Goal: Information Seeking & Learning: Check status

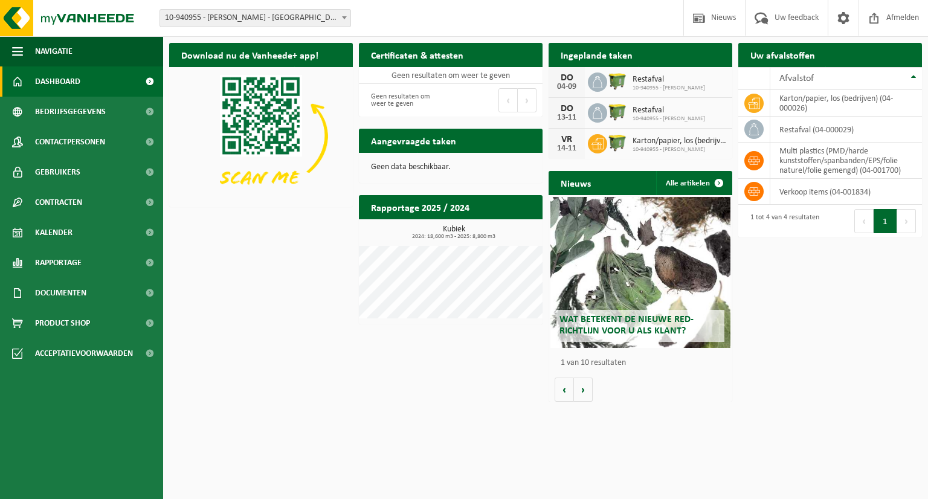
click at [586, 57] on h2 "Ingeplande taken" at bounding box center [597, 55] width 96 height 24
click at [54, 85] on span "Dashboard" at bounding box center [57, 81] width 45 height 30
click at [77, 167] on span "Gebruikers" at bounding box center [57, 172] width 45 height 30
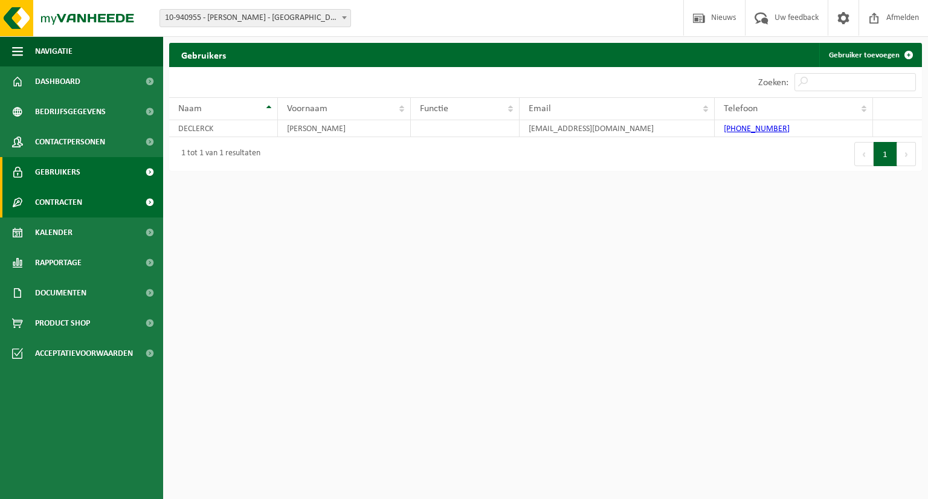
click at [79, 196] on span "Contracten" at bounding box center [58, 202] width 47 height 30
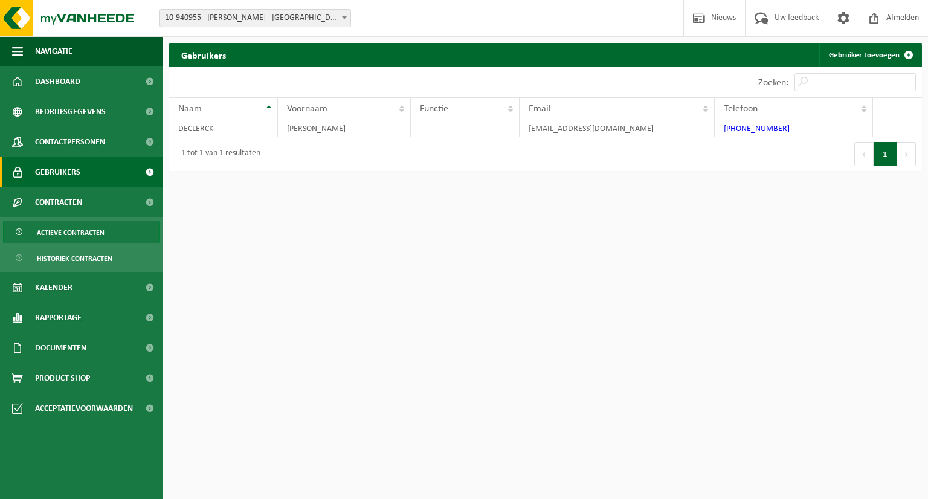
click at [82, 227] on span "Actieve contracten" at bounding box center [71, 232] width 68 height 23
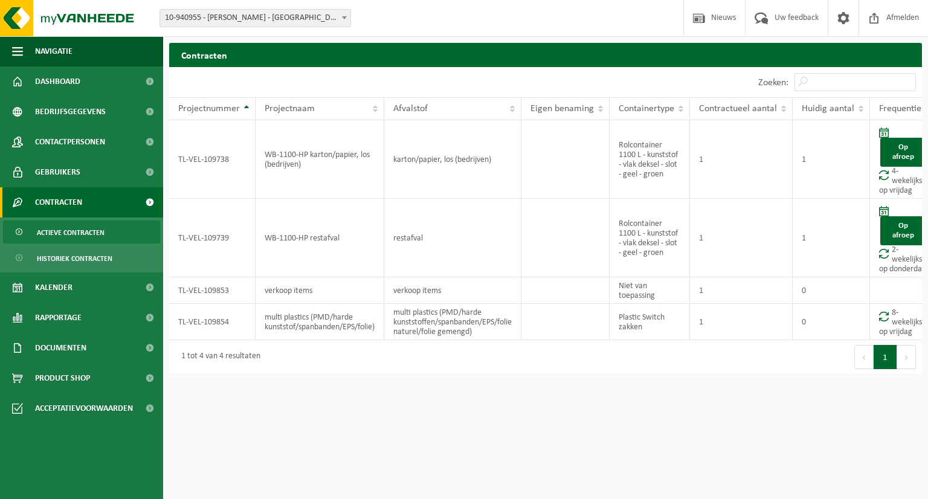
scroll to position [0, 18]
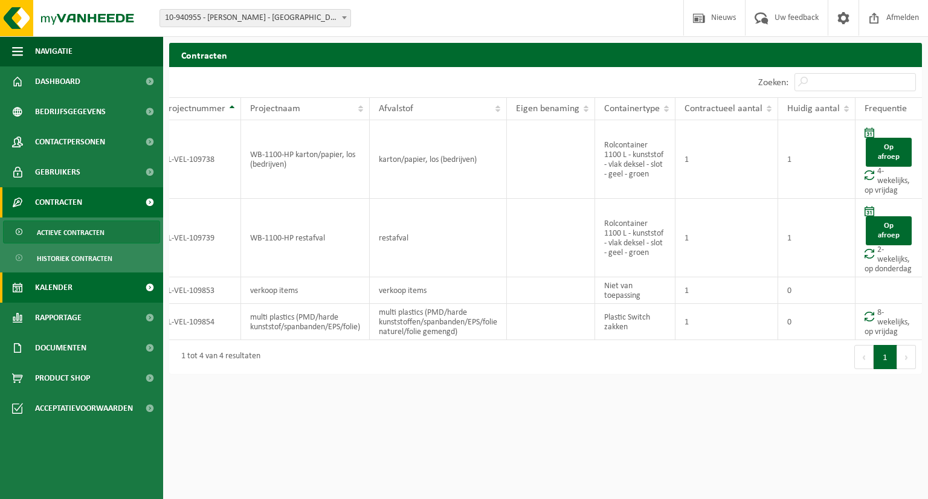
click at [83, 284] on link "Kalender" at bounding box center [81, 288] width 163 height 30
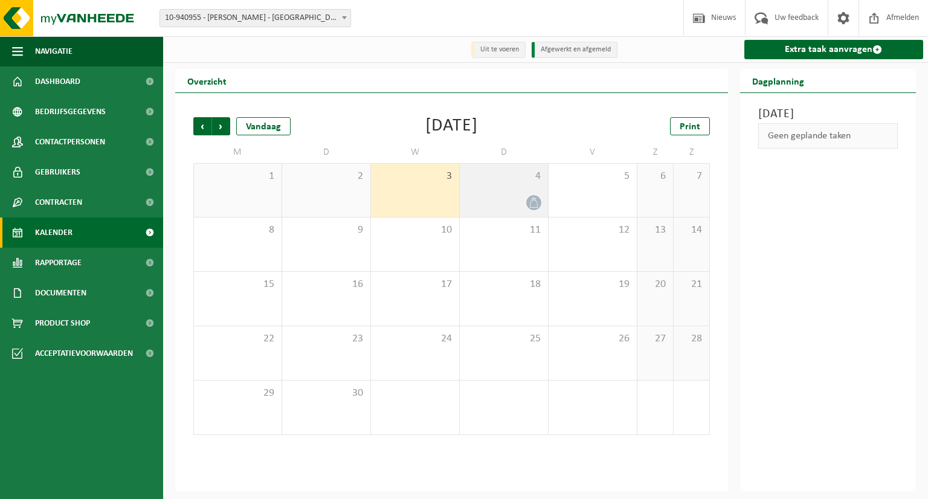
click at [533, 208] on icon at bounding box center [534, 203] width 10 height 10
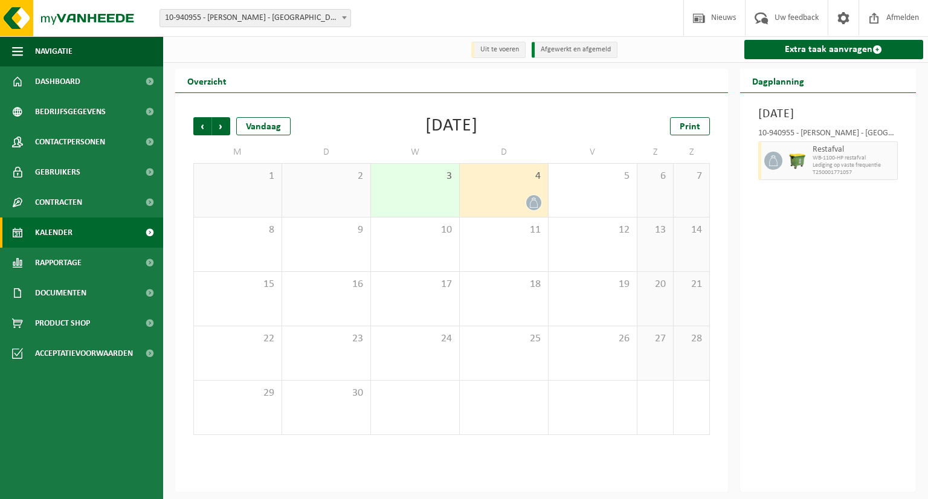
click at [844, 162] on span "WB-1100-HP restafval" at bounding box center [854, 158] width 82 height 7
drag, startPoint x: 774, startPoint y: 182, endPoint x: 834, endPoint y: 181, distance: 59.8
click at [834, 169] on span "Lediging op vaste frequentie" at bounding box center [854, 165] width 82 height 7
click at [71, 264] on span "Rapportage" at bounding box center [58, 263] width 47 height 30
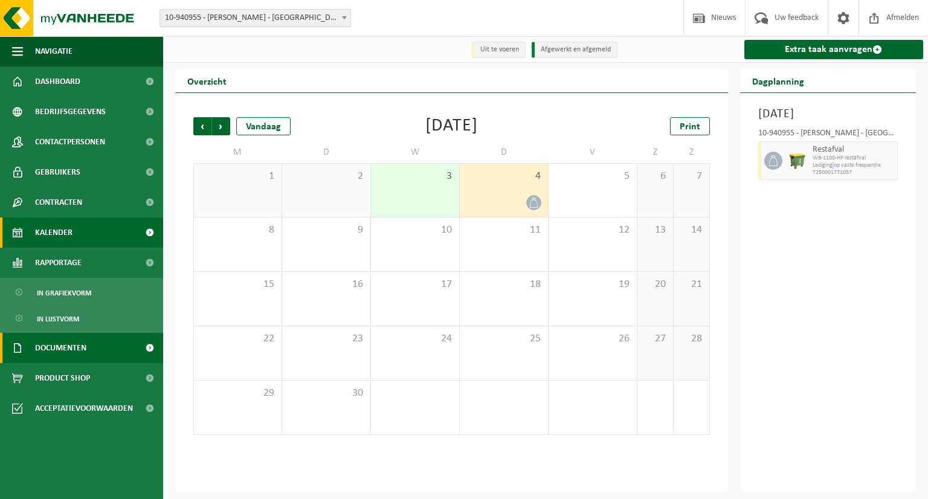
click at [86, 348] on span "Documenten" at bounding box center [60, 348] width 51 height 30
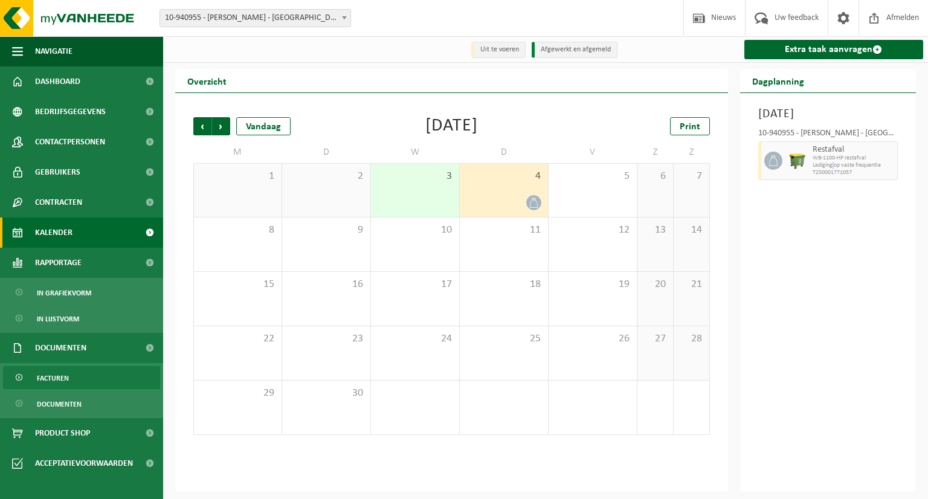
click at [65, 377] on span "Facturen" at bounding box center [53, 378] width 32 height 23
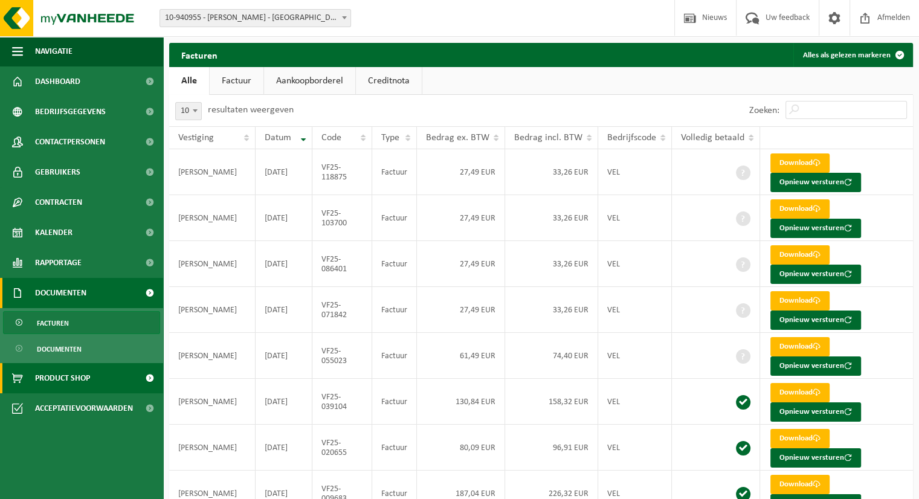
click at [63, 382] on span "Product Shop" at bounding box center [62, 378] width 55 height 30
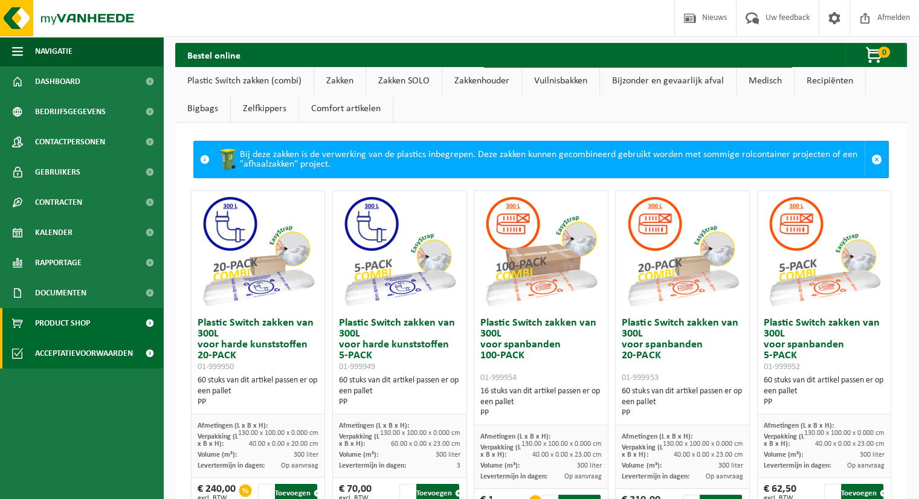
click at [71, 355] on span "Acceptatievoorwaarden" at bounding box center [84, 353] width 98 height 30
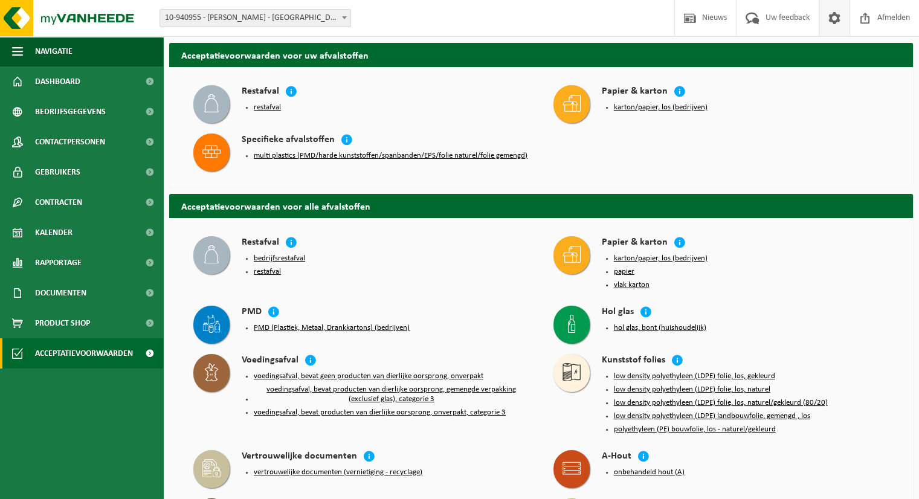
click at [828, 16] on span at bounding box center [835, 18] width 18 height 36
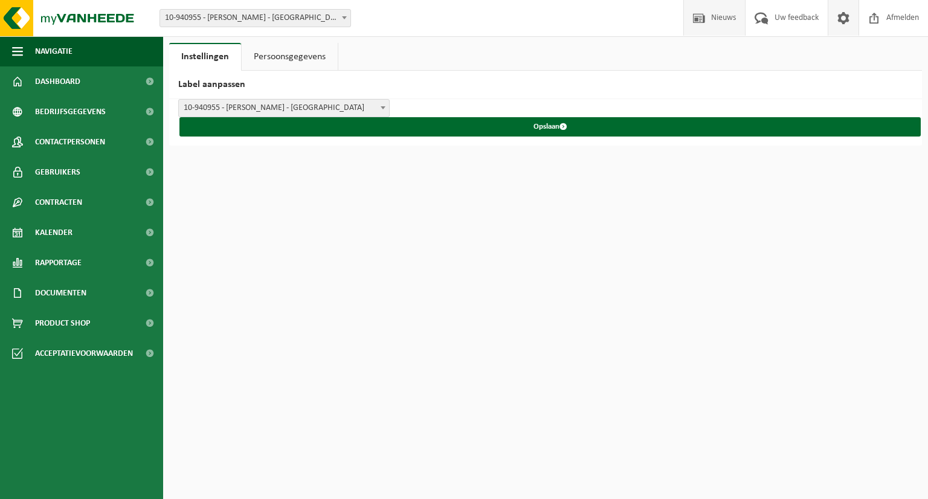
click at [713, 21] on span "Nieuws" at bounding box center [723, 18] width 31 height 36
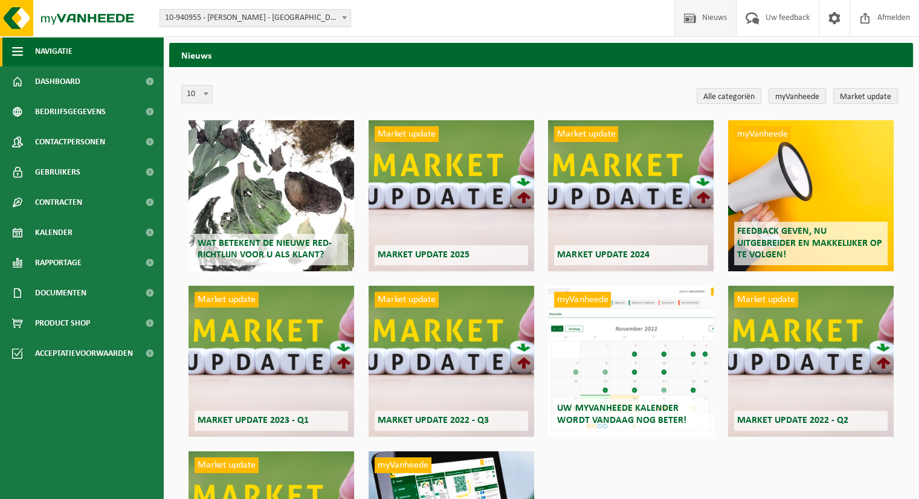
click at [67, 51] on span "Navigatie" at bounding box center [53, 51] width 37 height 30
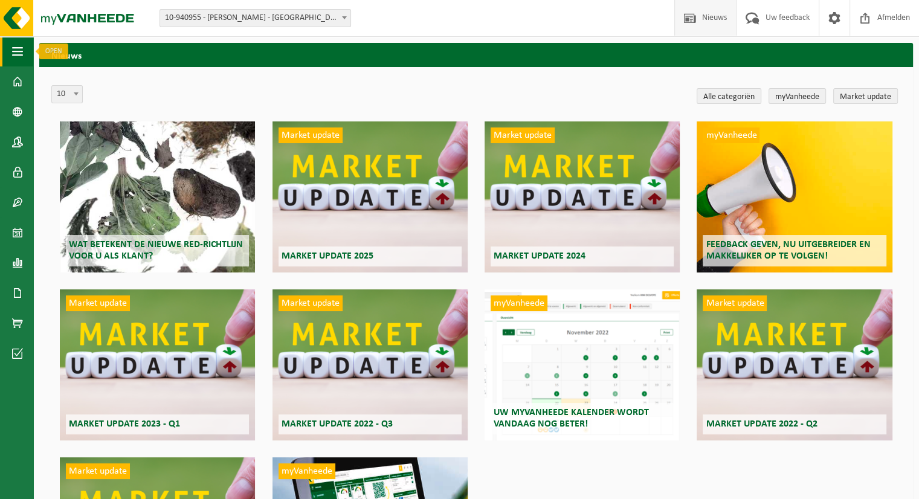
click at [25, 51] on button "Navigatie" at bounding box center [16, 51] width 33 height 30
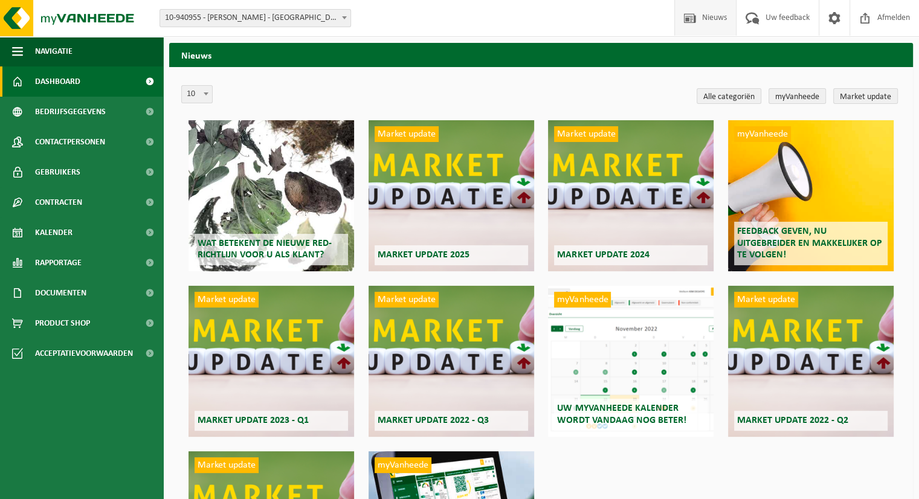
click at [40, 79] on span "Dashboard" at bounding box center [57, 81] width 45 height 30
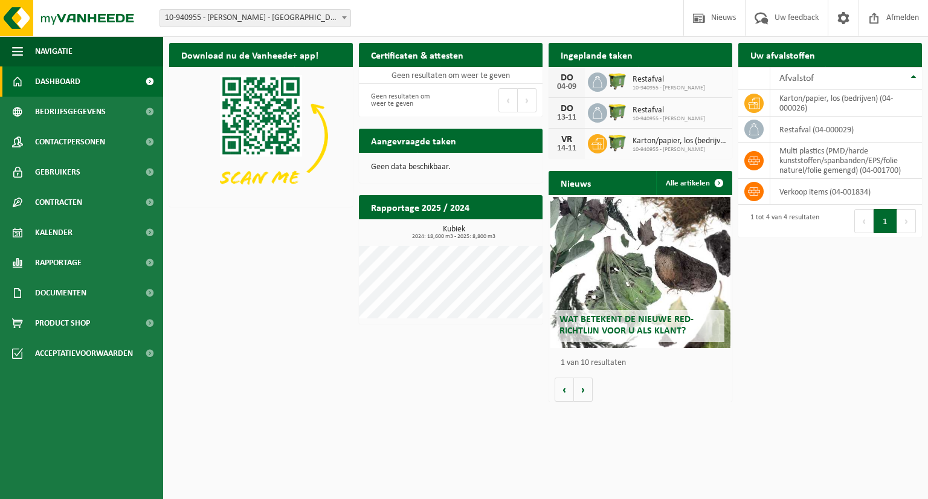
click at [566, 83] on div "04-09" at bounding box center [567, 87] width 24 height 8
click at [636, 83] on span "Restafval" at bounding box center [669, 80] width 73 height 10
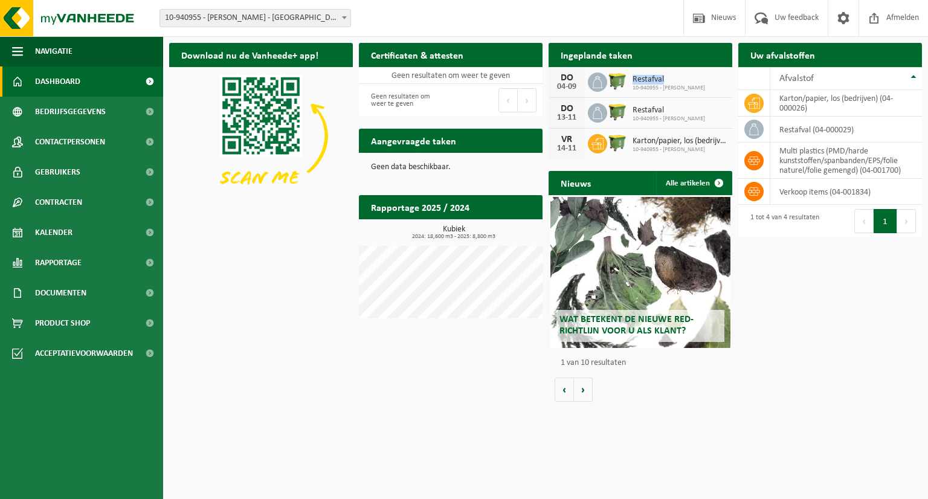
click at [636, 83] on span "Restafval" at bounding box center [669, 80] width 73 height 10
click at [590, 80] on span at bounding box center [597, 82] width 19 height 19
click at [614, 79] on img at bounding box center [617, 81] width 21 height 21
click at [67, 223] on span "Kalender" at bounding box center [53, 233] width 37 height 30
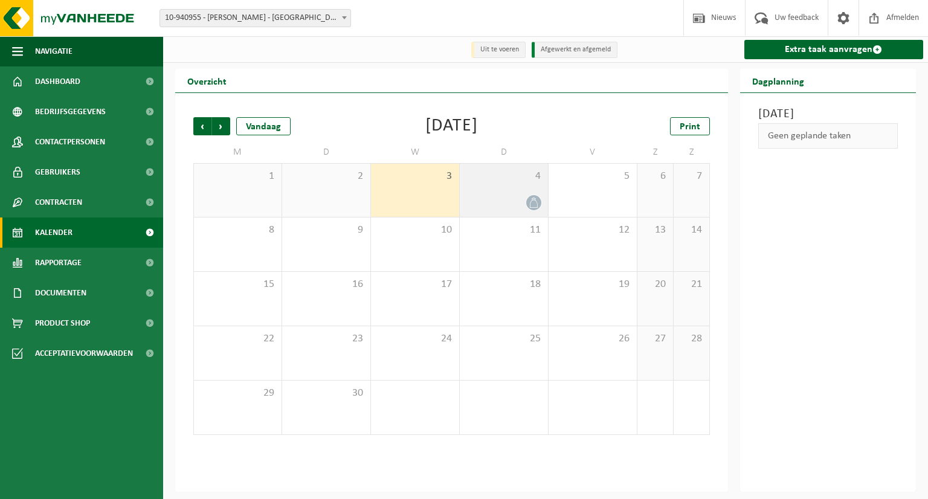
click at [528, 206] on span at bounding box center [533, 202] width 15 height 15
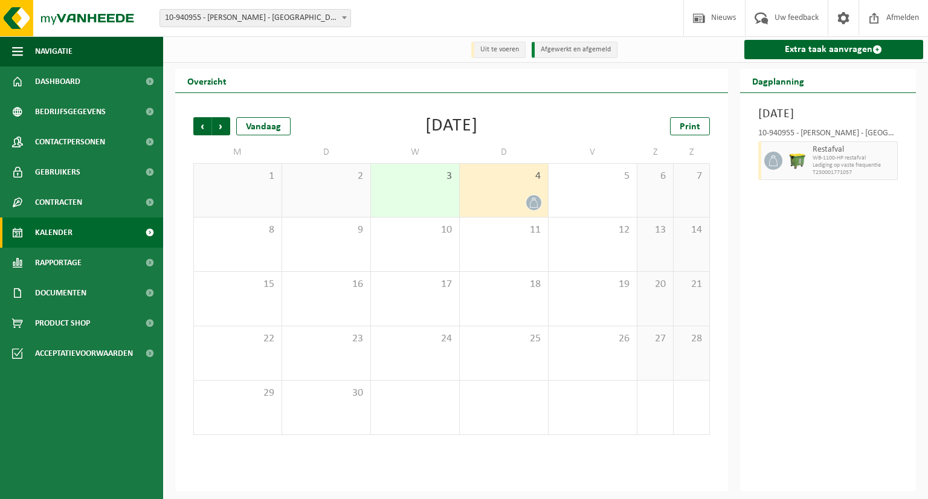
click at [779, 170] on span at bounding box center [774, 161] width 18 height 18
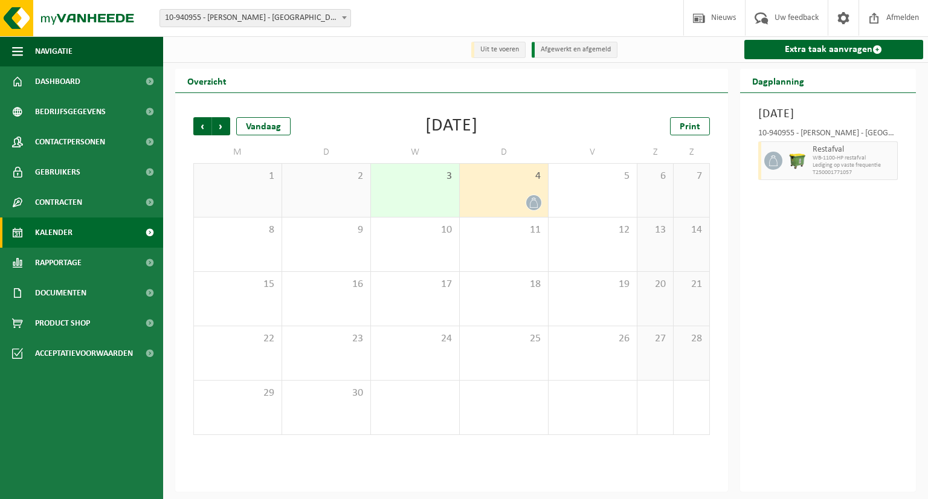
click at [883, 169] on span "Lediging op vaste frequentie" at bounding box center [854, 165] width 82 height 7
click at [853, 176] on span "T250001771057" at bounding box center [854, 172] width 82 height 7
click at [832, 161] on div "Restafval WB-1100-HP restafval Lediging op vaste frequentie T250001771057" at bounding box center [854, 160] width 89 height 39
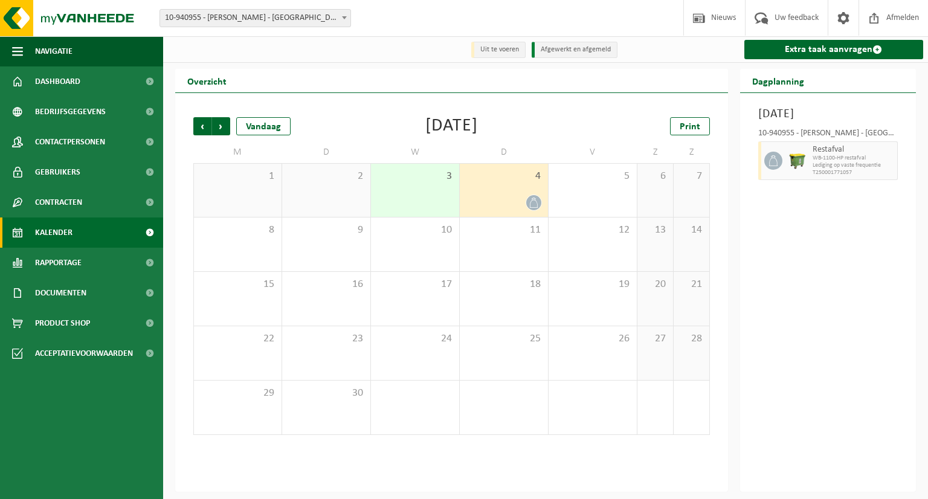
click at [832, 155] on span "Restafval" at bounding box center [854, 150] width 82 height 10
click at [800, 141] on div "10-940955 - [PERSON_NAME] - [GEOGRAPHIC_DATA]" at bounding box center [829, 135] width 140 height 12
drag, startPoint x: 780, startPoint y: 181, endPoint x: 810, endPoint y: 180, distance: 29.6
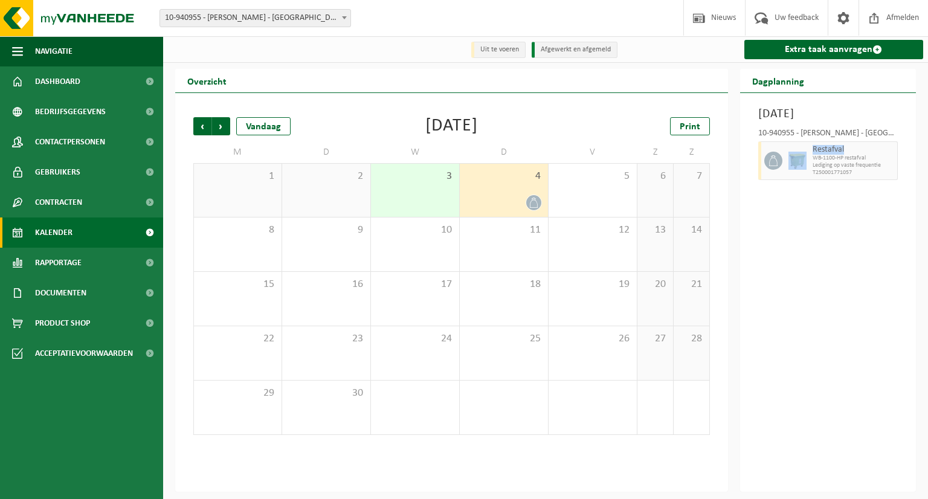
click at [810, 180] on div "Restafval WB-1100-HP restafval Lediging op vaste frequentie T250001771057" at bounding box center [829, 160] width 140 height 39
click at [810, 180] on div "Restafval WB-1100-HP restafval Lediging op vaste frequentie T250001771057" at bounding box center [854, 160] width 89 height 39
drag, startPoint x: 810, startPoint y: 180, endPoint x: 843, endPoint y: 181, distance: 33.3
click at [843, 180] on div "Restafval WB-1100-HP restafval Lediging op vaste frequentie T250001771057" at bounding box center [854, 160] width 89 height 39
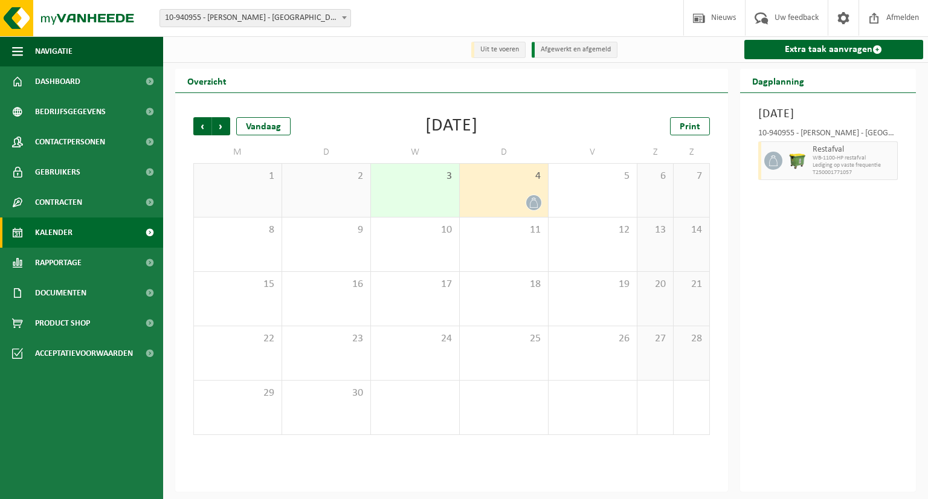
drag, startPoint x: 782, startPoint y: 177, endPoint x: 776, endPoint y: 180, distance: 6.5
click at [779, 178] on div at bounding box center [772, 160] width 27 height 39
click at [776, 166] on icon at bounding box center [773, 160] width 11 height 11
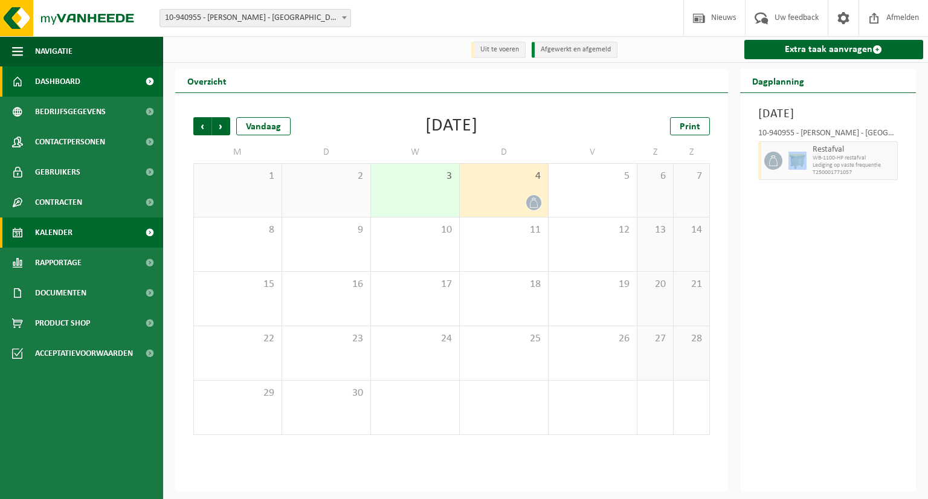
click at [63, 86] on span "Dashboard" at bounding box center [57, 81] width 45 height 30
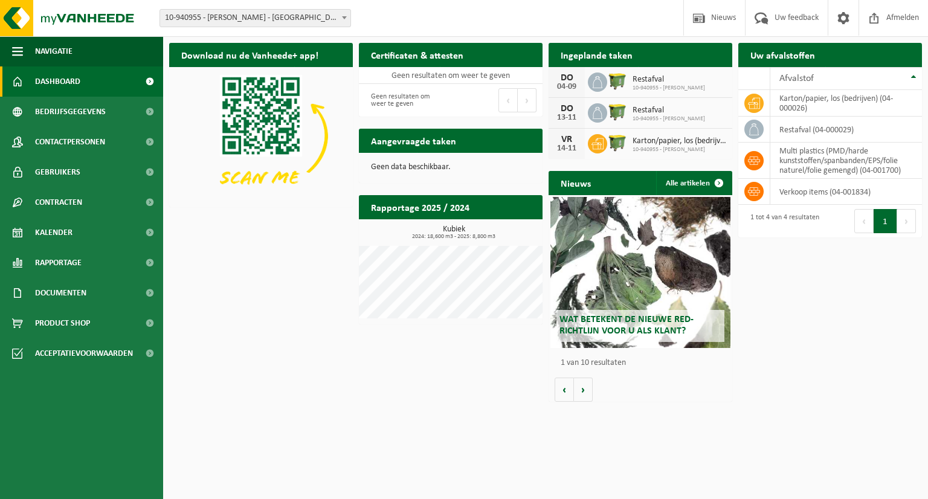
click at [651, 146] on span "10-940955 - [PERSON_NAME]" at bounding box center [680, 149] width 94 height 7
click at [595, 146] on icon at bounding box center [598, 144] width 12 height 12
click at [641, 146] on span "10-940955 - [PERSON_NAME]" at bounding box center [680, 149] width 94 height 7
click at [573, 144] on div "14-11" at bounding box center [567, 148] width 24 height 8
click at [567, 144] on div "14-11" at bounding box center [567, 148] width 24 height 8
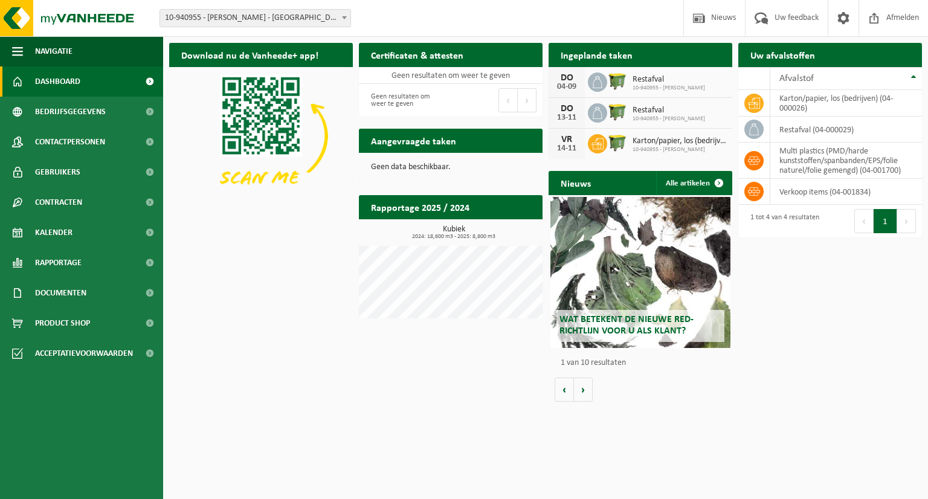
click at [567, 144] on div "14-11" at bounding box center [567, 148] width 24 height 8
click at [653, 141] on span "Karton/papier, los (bedrijven)" at bounding box center [680, 142] width 94 height 10
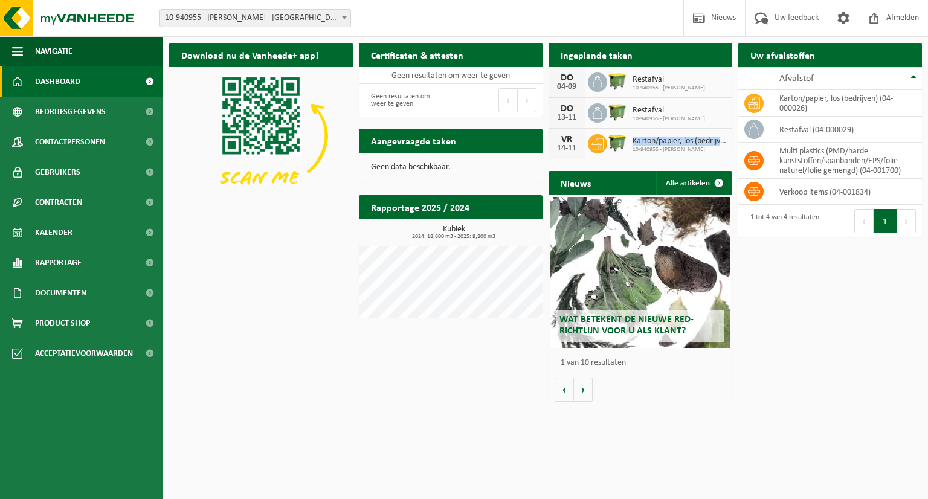
drag, startPoint x: 652, startPoint y: 141, endPoint x: 638, endPoint y: 143, distance: 14.0
click at [638, 143] on span "Karton/papier, los (bedrijven)" at bounding box center [680, 142] width 94 height 10
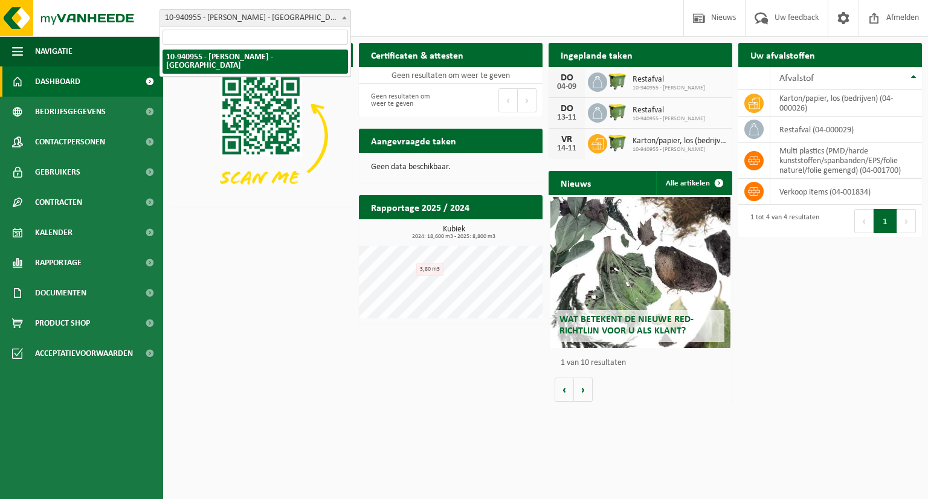
click at [334, 18] on span "10-940955 - [PERSON_NAME] - [GEOGRAPHIC_DATA]" at bounding box center [255, 18] width 190 height 17
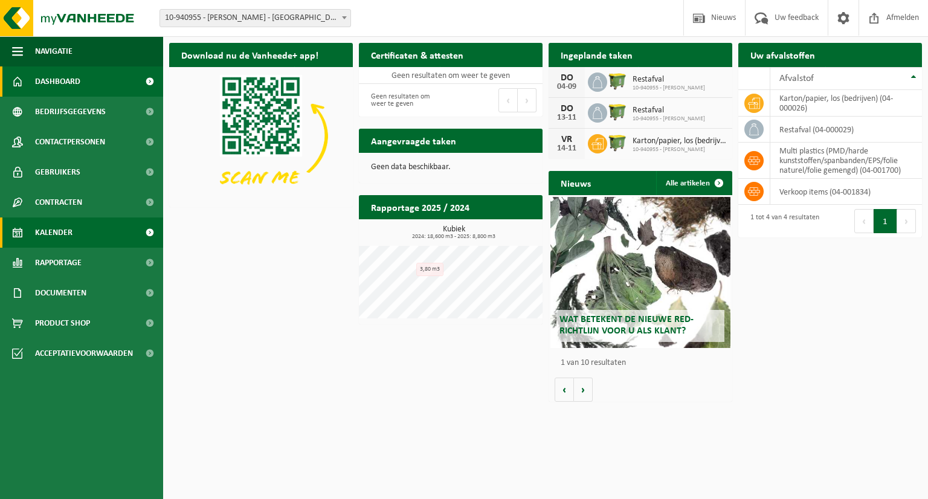
click at [70, 236] on span "Kalender" at bounding box center [53, 233] width 37 height 30
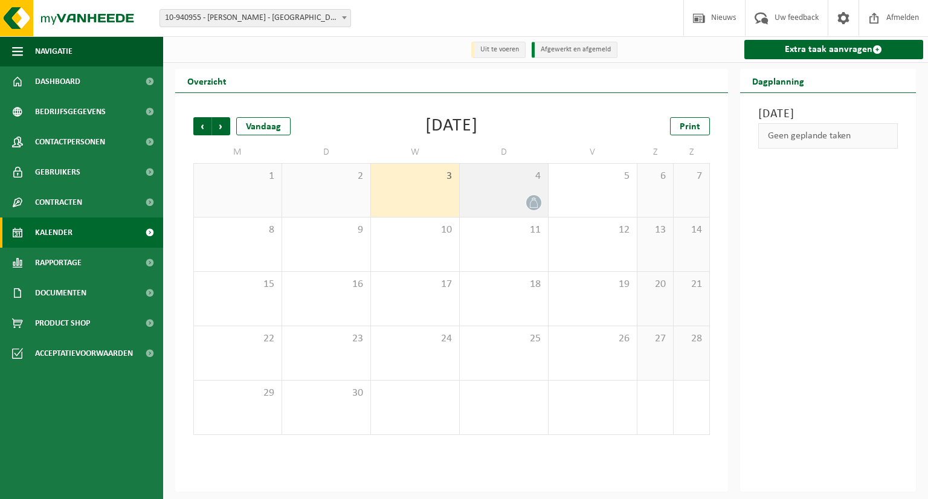
click at [529, 206] on icon at bounding box center [534, 203] width 10 height 10
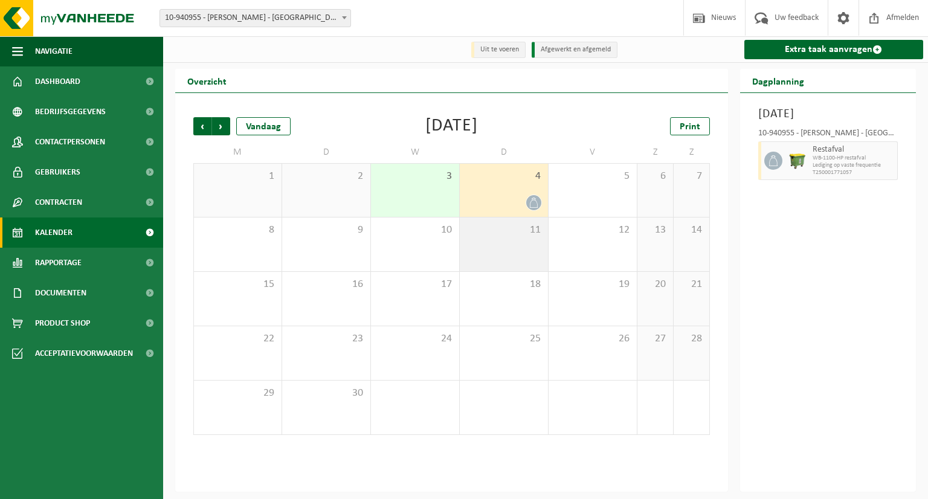
click at [496, 235] on span "11" at bounding box center [504, 230] width 76 height 13
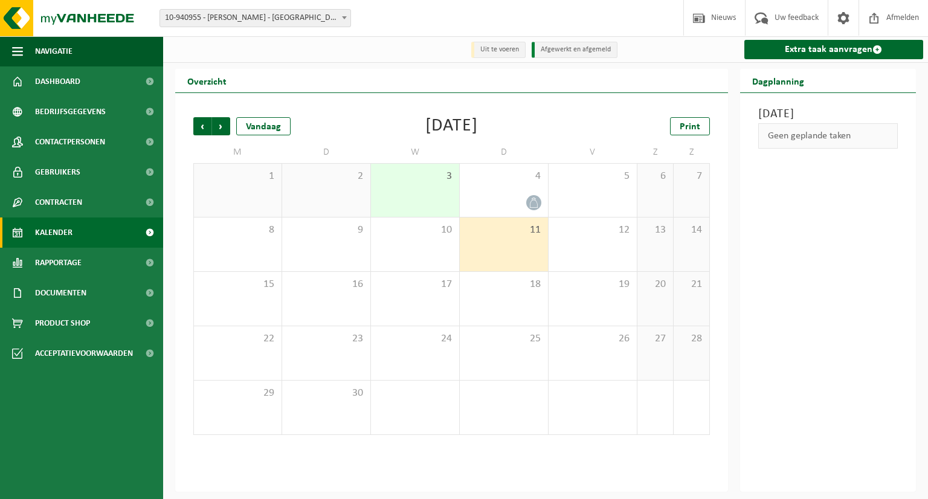
click at [425, 206] on div "3" at bounding box center [415, 190] width 88 height 53
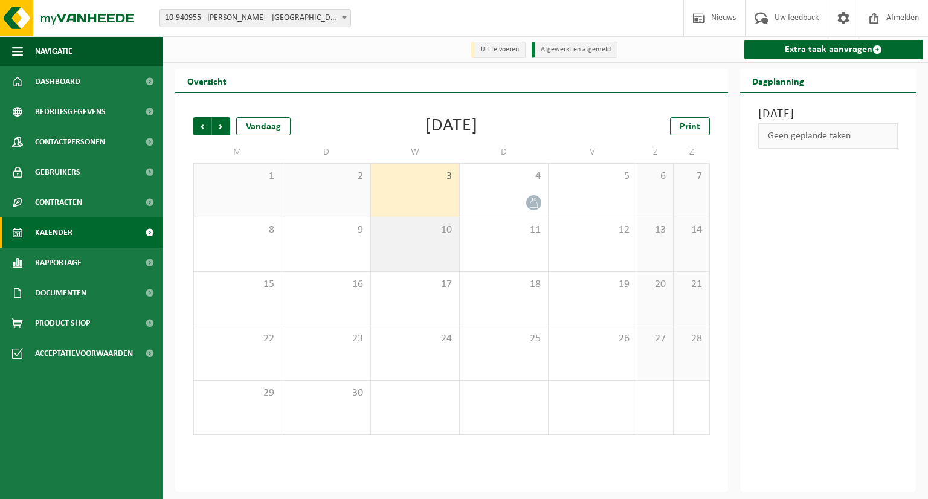
click at [418, 235] on span "10" at bounding box center [415, 230] width 76 height 13
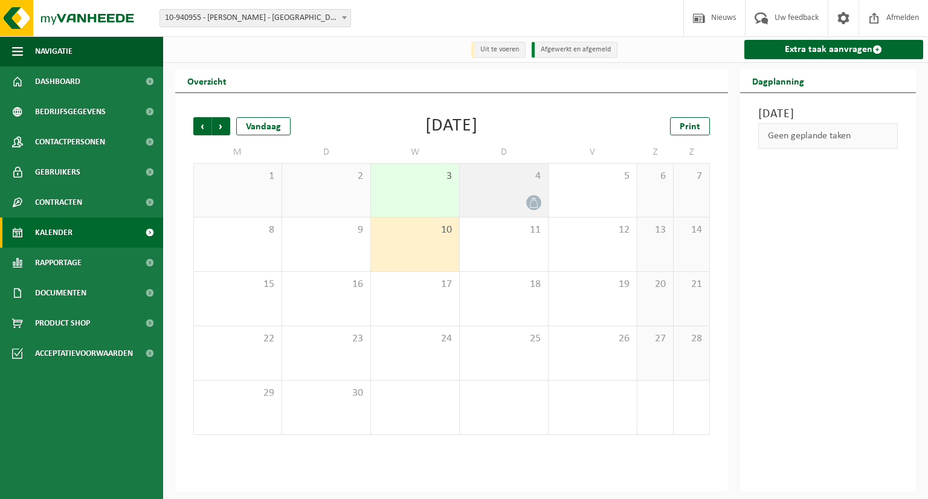
click at [507, 203] on div at bounding box center [504, 203] width 76 height 16
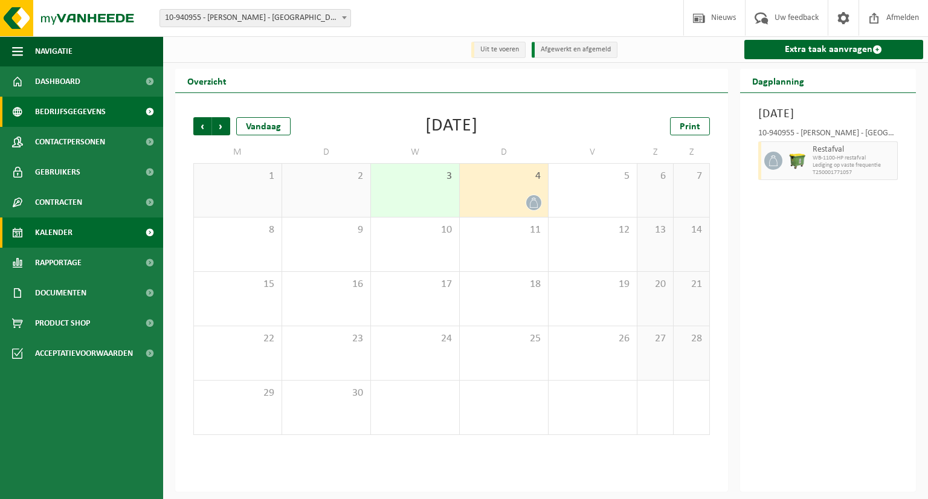
click at [56, 109] on span "Bedrijfsgegevens" at bounding box center [70, 112] width 71 height 30
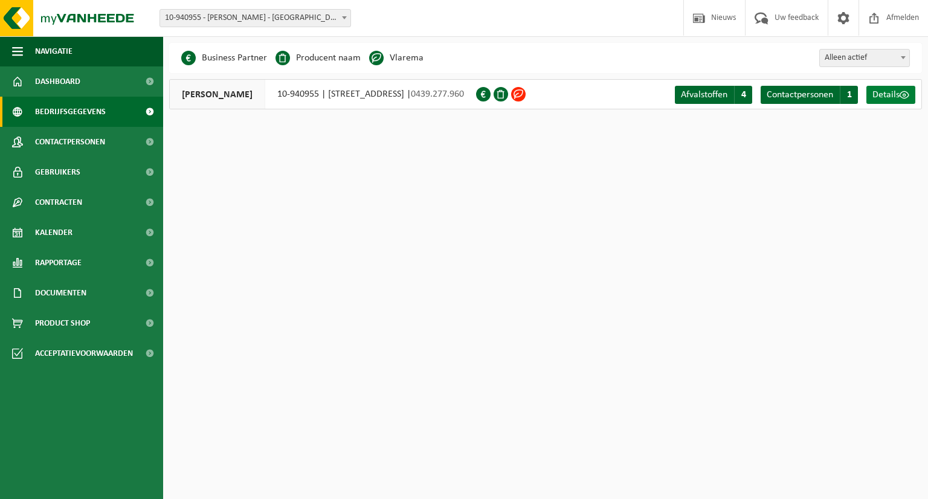
click at [892, 94] on span "Details" at bounding box center [886, 95] width 27 height 10
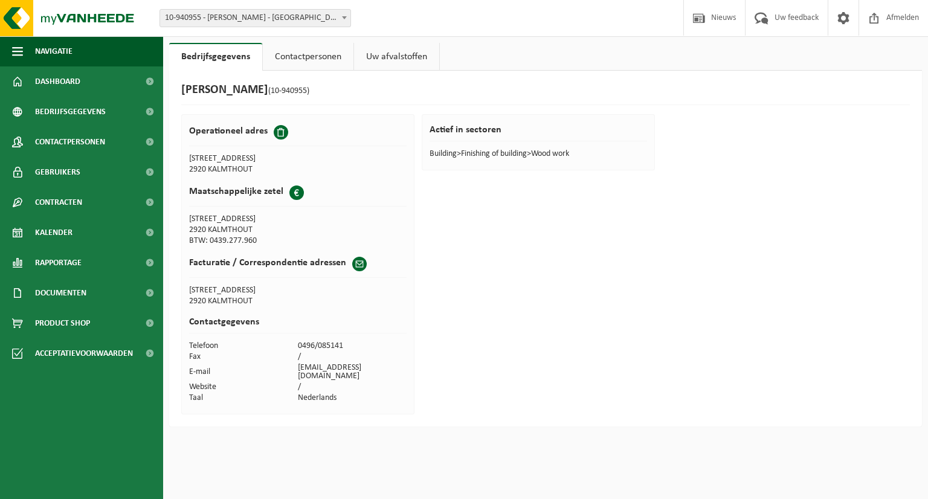
click at [300, 59] on link "Contactpersonen" at bounding box center [308, 57] width 91 height 28
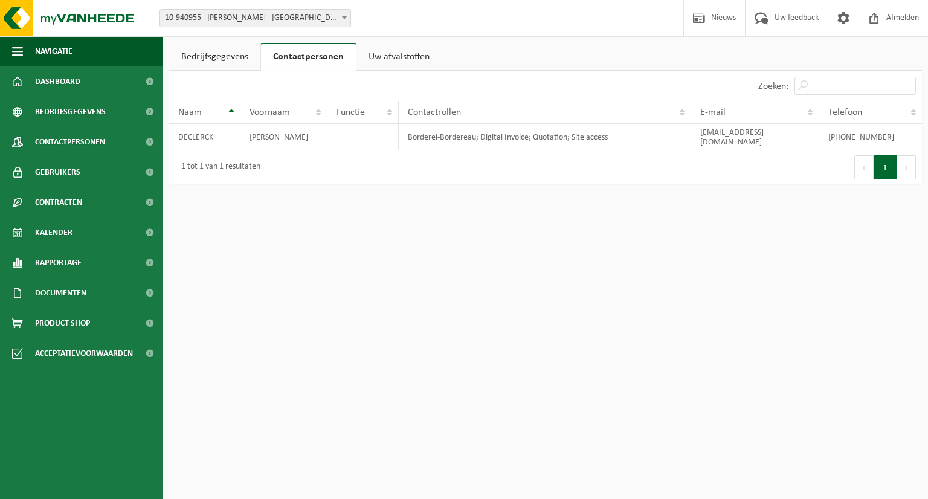
click at [394, 57] on link "Uw afvalstoffen" at bounding box center [399, 57] width 85 height 28
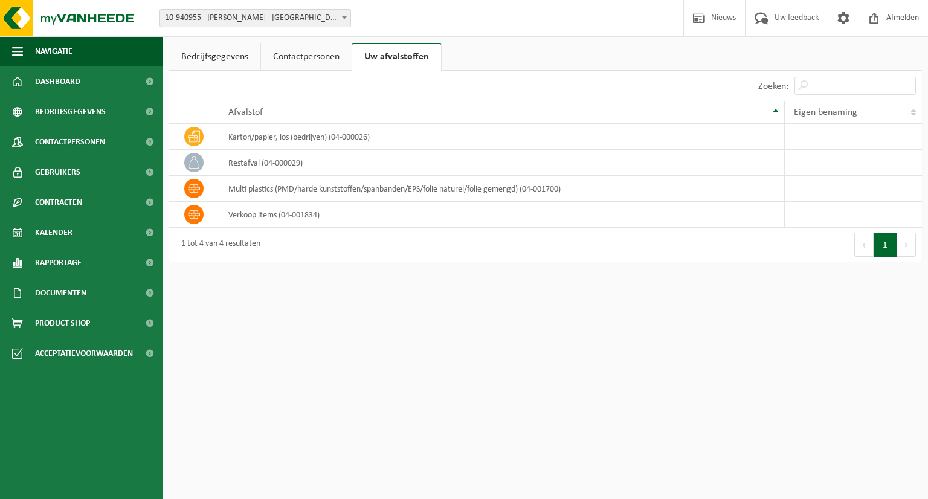
click at [206, 52] on link "Bedrijfsgegevens" at bounding box center [214, 57] width 91 height 28
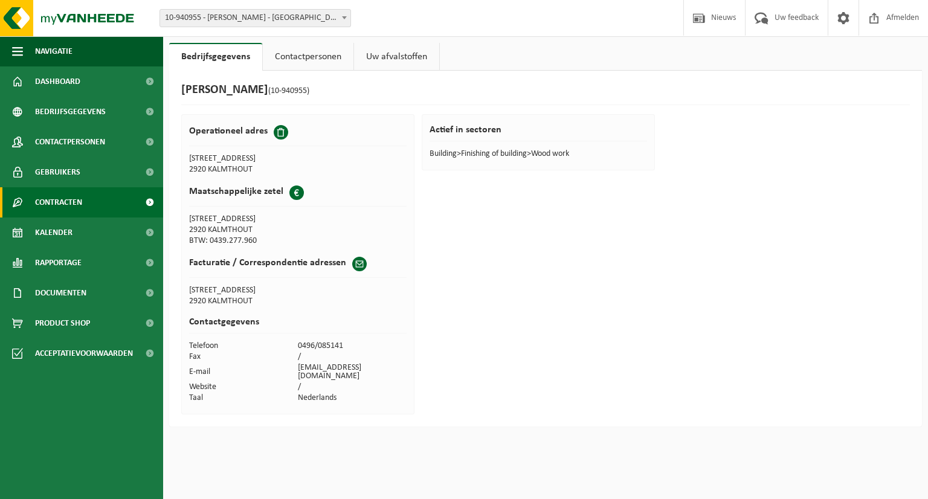
click at [66, 201] on span "Contracten" at bounding box center [58, 202] width 47 height 30
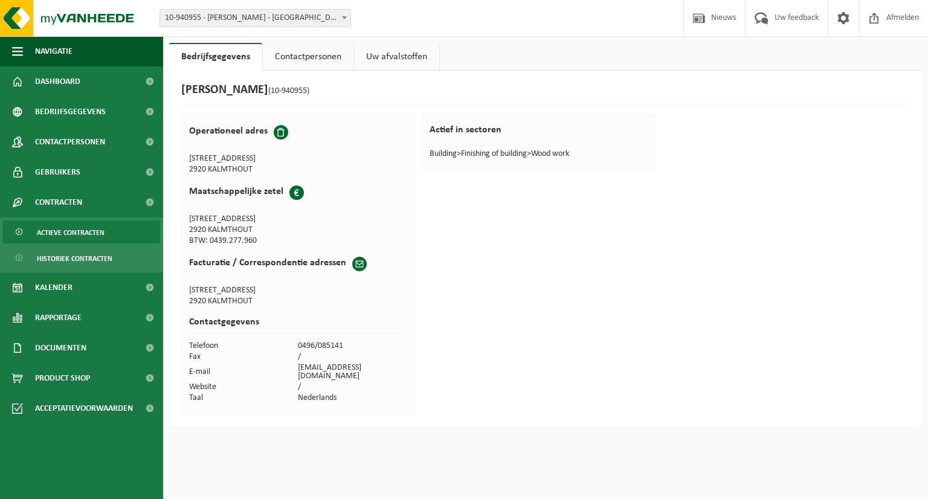
click at [76, 228] on span "Actieve contracten" at bounding box center [71, 232] width 68 height 23
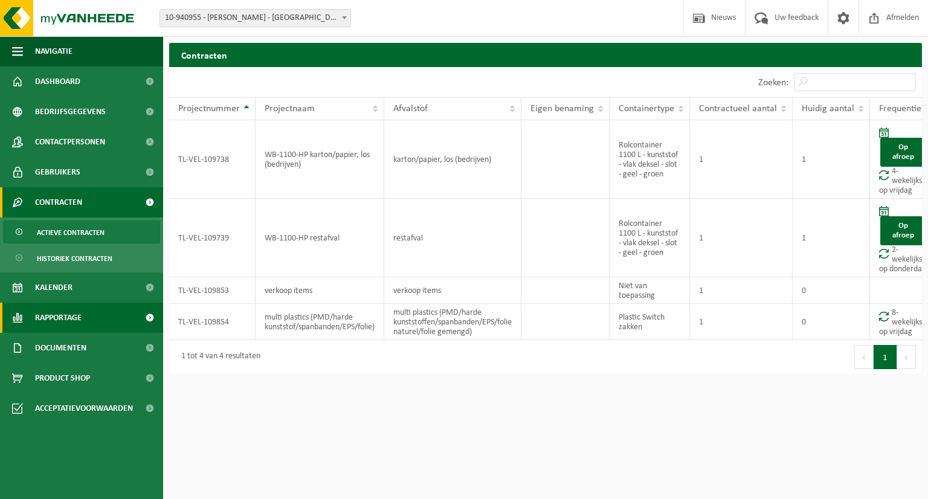
click at [71, 321] on span "Rapportage" at bounding box center [58, 318] width 47 height 30
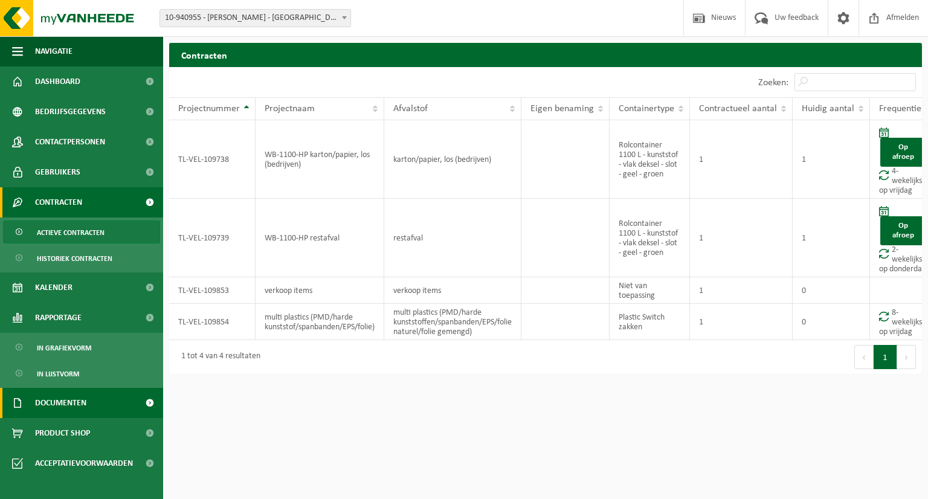
click at [88, 398] on link "Documenten" at bounding box center [81, 403] width 163 height 30
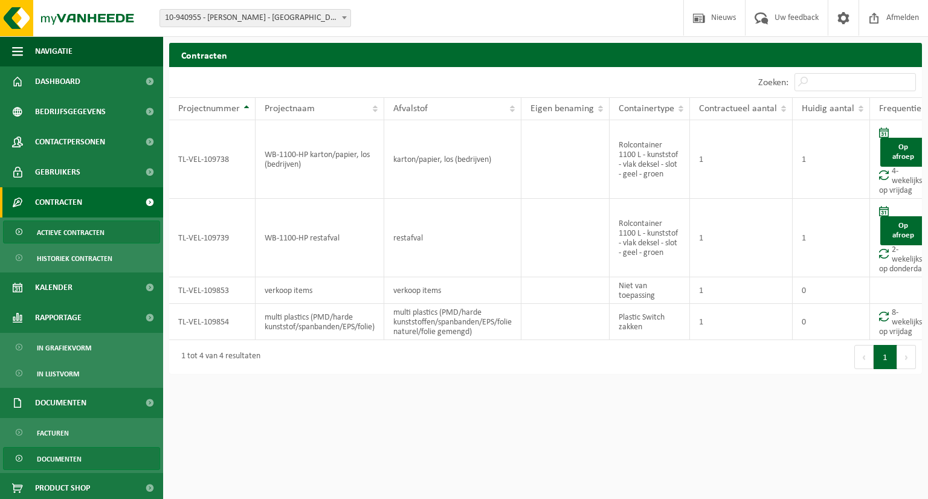
click at [70, 458] on span "Documenten" at bounding box center [59, 459] width 45 height 23
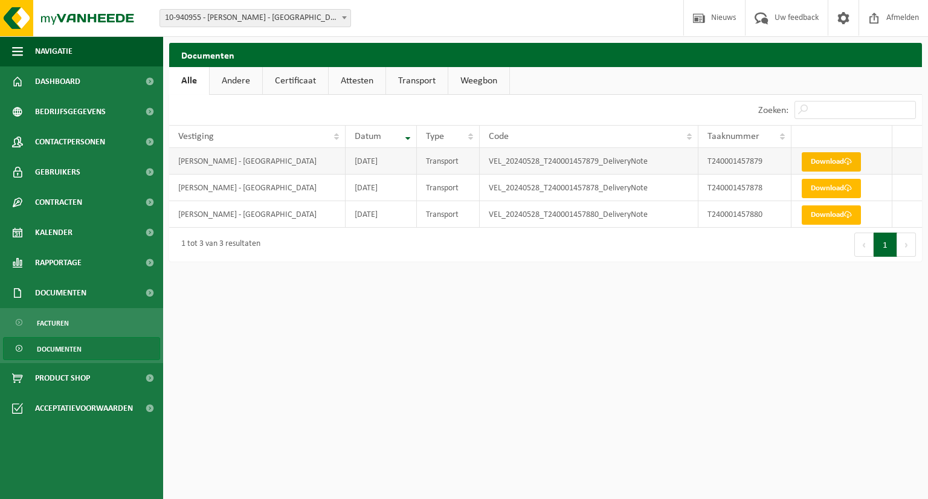
click at [819, 159] on link "Download" at bounding box center [831, 161] width 59 height 19
click at [34, 321] on link "Facturen" at bounding box center [81, 322] width 157 height 23
